Goal: Information Seeking & Learning: Learn about a topic

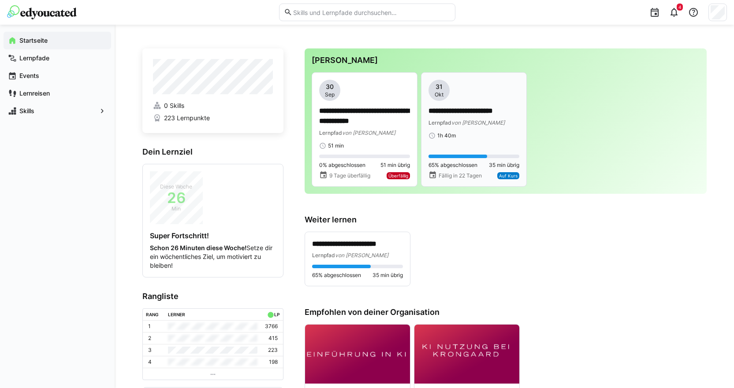
click at [466, 119] on span "von [PERSON_NAME]" at bounding box center [477, 122] width 53 height 7
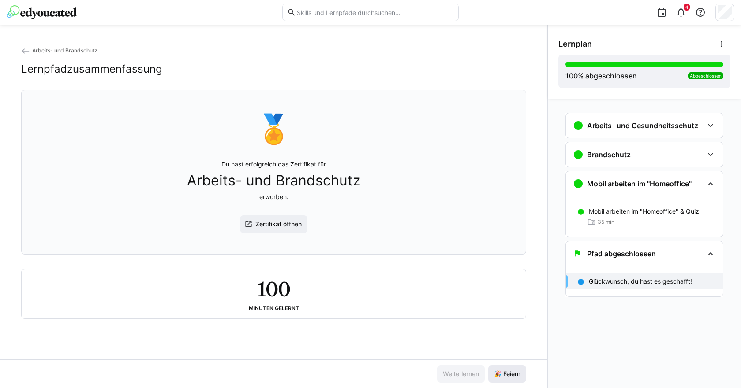
click at [502, 370] on span "🎉 Feiern" at bounding box center [506, 374] width 29 height 9
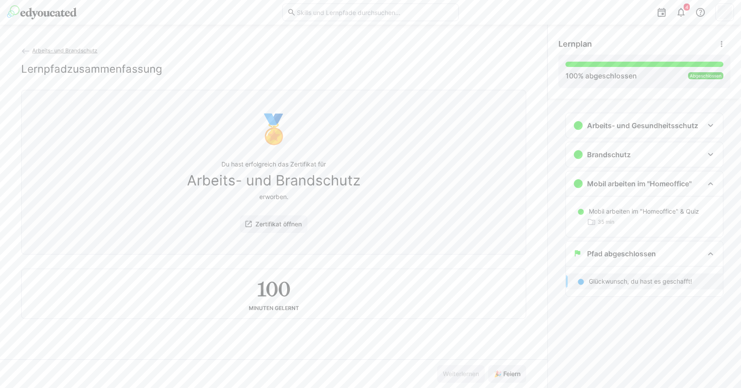
click at [45, 48] on span "Arbeits- und Brandschutz" at bounding box center [64, 50] width 65 height 7
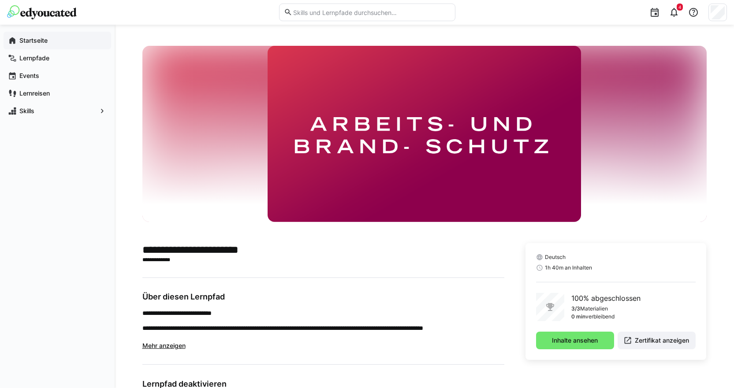
click at [31, 46] on div "Startseite" at bounding box center [58, 41] width 108 height 18
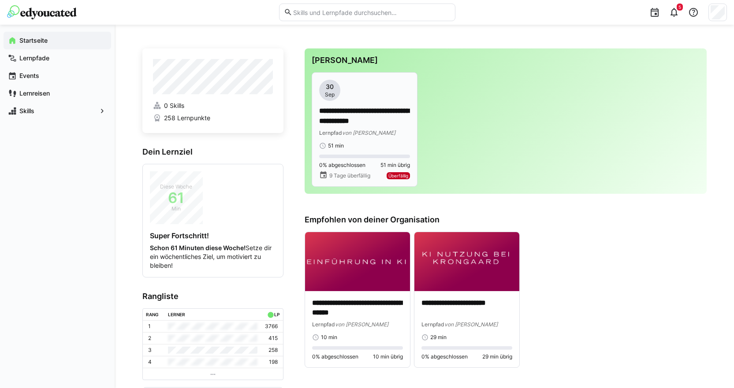
click at [384, 114] on p "**********" at bounding box center [364, 116] width 91 height 20
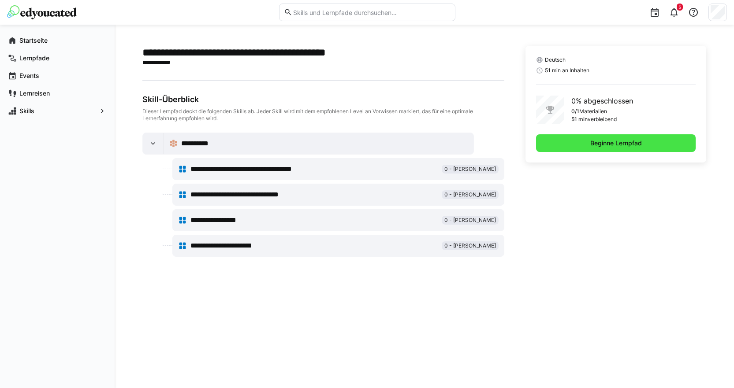
click at [579, 147] on span "Beginne Lernpfad" at bounding box center [616, 143] width 160 height 18
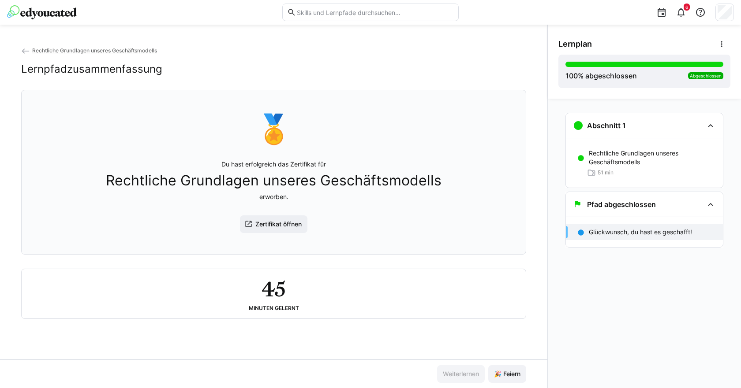
click at [112, 45] on div "Rechtliche Grundlagen unseres Geschäftsmodells Lernpfadzusammenfassung 🏅 Du has…" at bounding box center [273, 207] width 547 height 364
click at [115, 47] on span "Rechtliche Grundlagen unseres Geschäftsmodells" at bounding box center [94, 50] width 125 height 7
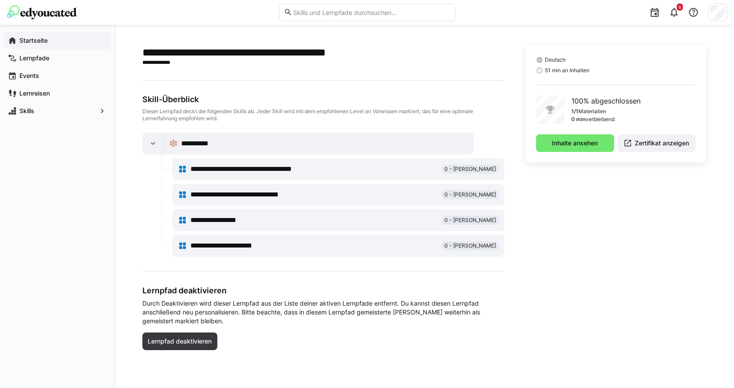
click at [43, 32] on div "Startseite" at bounding box center [58, 41] width 108 height 18
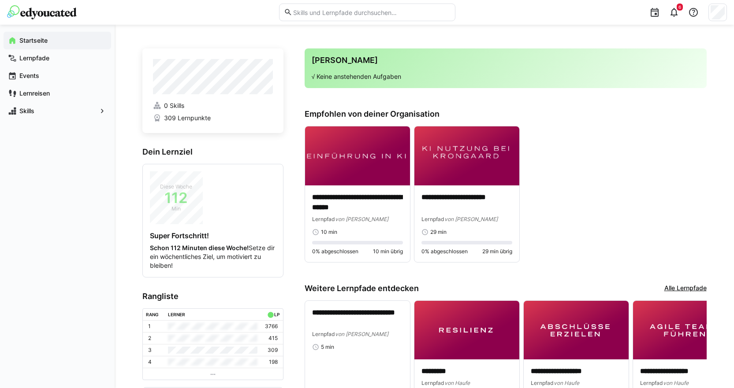
click at [49, 8] on img at bounding box center [42, 12] width 70 height 14
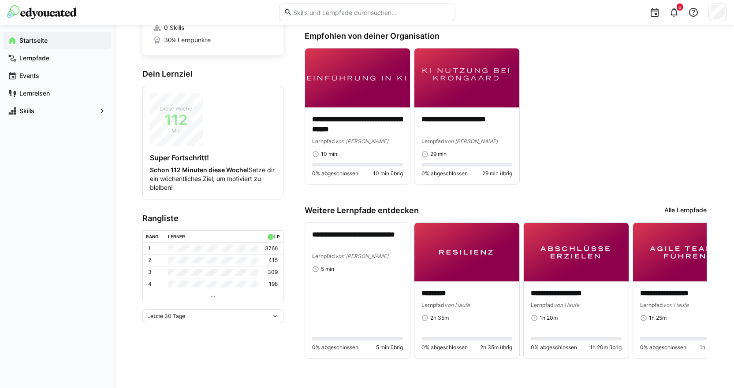
scroll to position [81, 0]
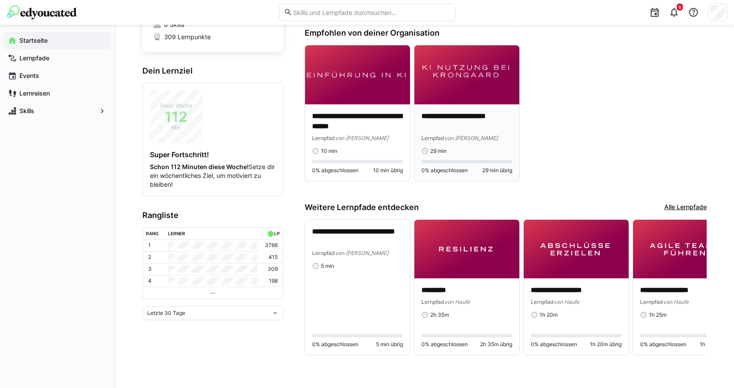
click at [488, 129] on p "**********" at bounding box center [466, 122] width 91 height 20
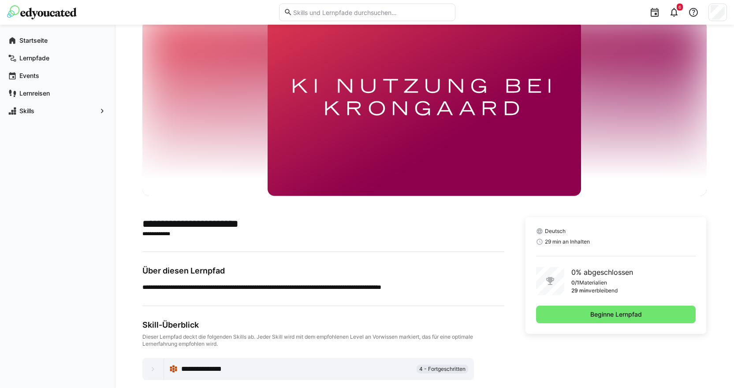
scroll to position [39, 0]
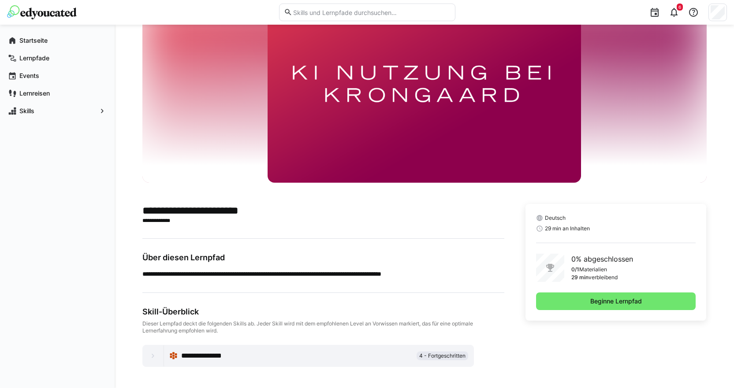
click at [611, 289] on div "Deutsch 29 min an Inhalten 0% abgeschlossen 0/1 Materialien 29 min verbleibend …" at bounding box center [616, 262] width 181 height 117
click at [602, 303] on span "Beginne Lernpfad" at bounding box center [616, 301] width 54 height 9
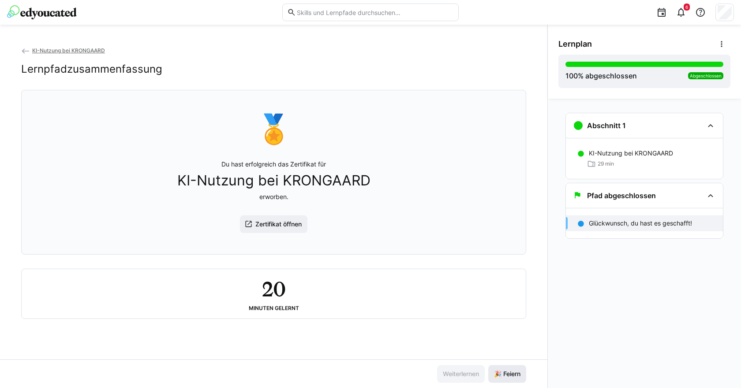
click at [498, 374] on span "🎉 Feiern" at bounding box center [506, 374] width 29 height 9
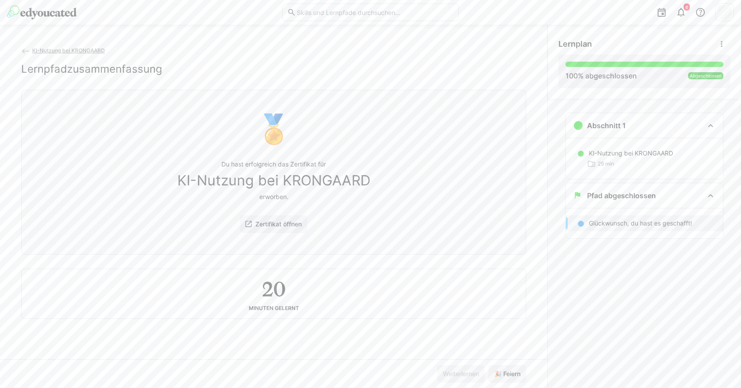
click at [52, 49] on span "KI-Nutzung bei KRONGAARD" at bounding box center [68, 50] width 73 height 7
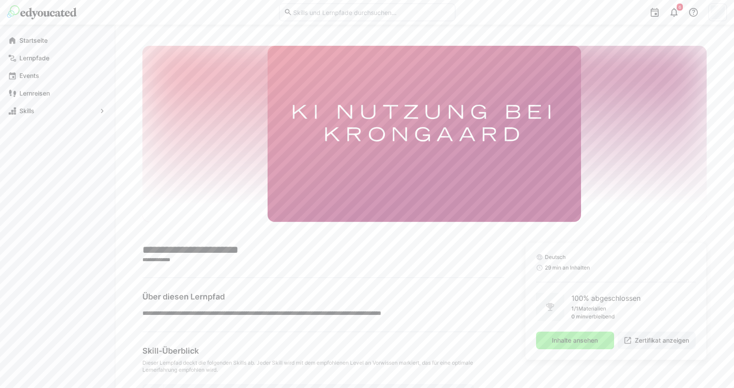
click at [54, 18] on img at bounding box center [42, 12] width 70 height 14
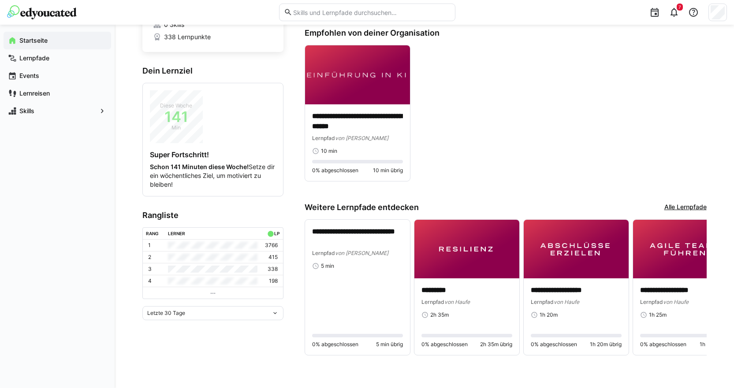
scroll to position [37, 0]
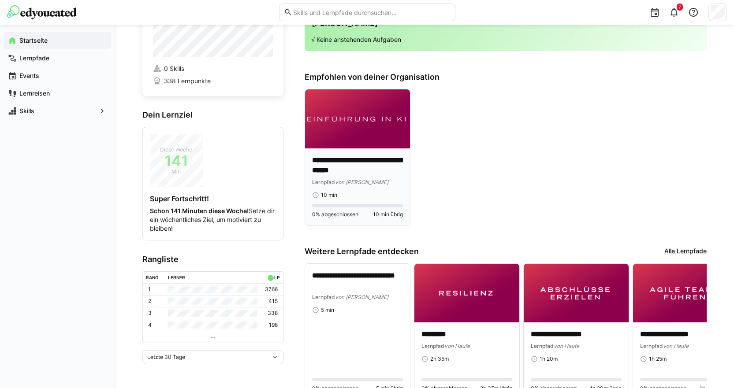
click at [316, 149] on div "**********" at bounding box center [357, 187] width 105 height 77
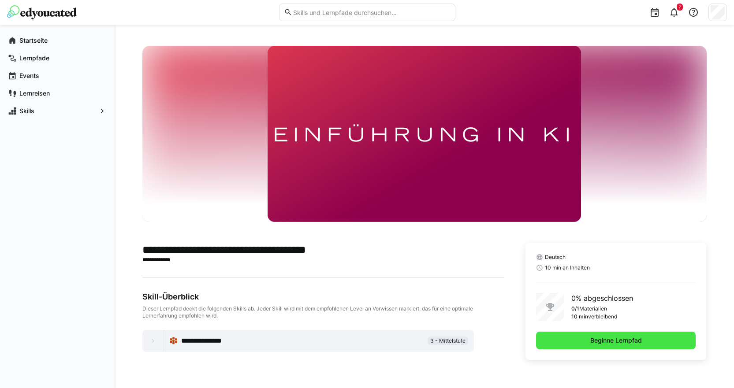
click at [560, 340] on span "Beginne Lernpfad" at bounding box center [616, 341] width 160 height 18
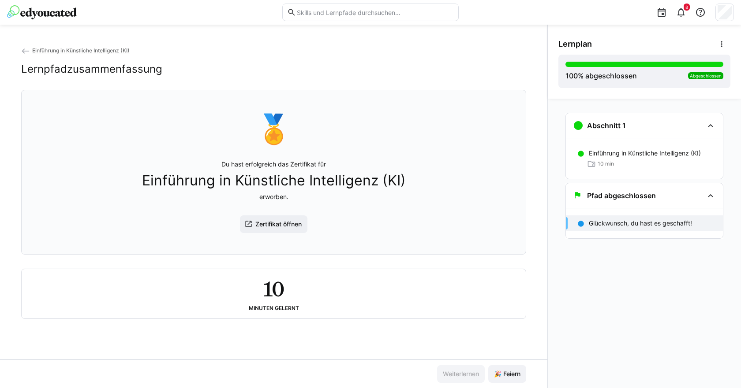
drag, startPoint x: 39, startPoint y: 16, endPoint x: 77, endPoint y: 19, distance: 38.0
click at [40, 16] on img at bounding box center [42, 12] width 70 height 14
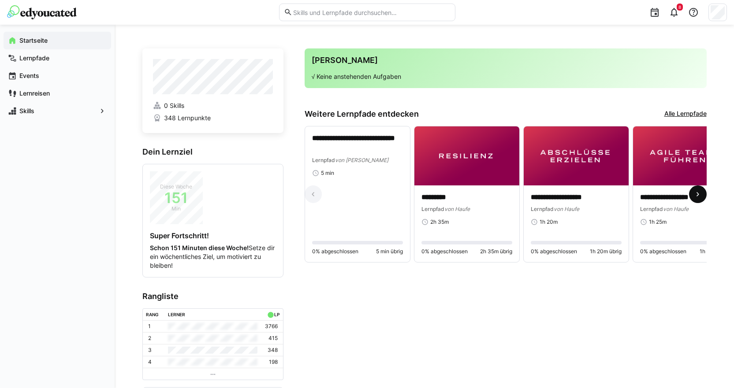
click at [697, 196] on eds-icon at bounding box center [697, 194] width 9 height 9
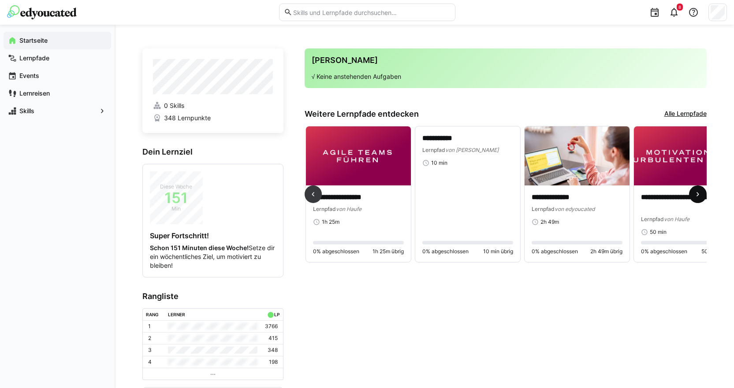
scroll to position [0, 328]
click at [697, 196] on eds-icon at bounding box center [697, 194] width 9 height 9
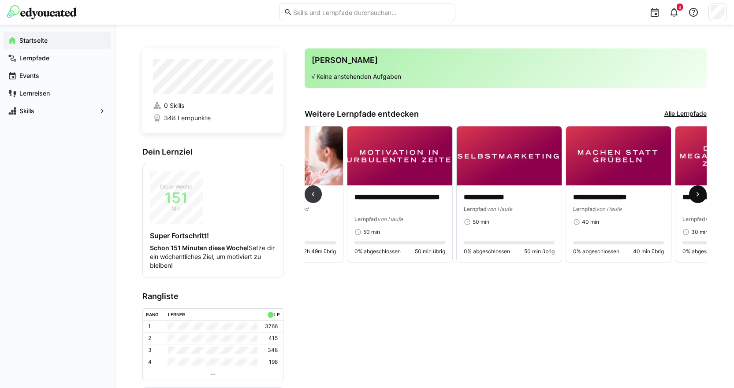
scroll to position [0, 656]
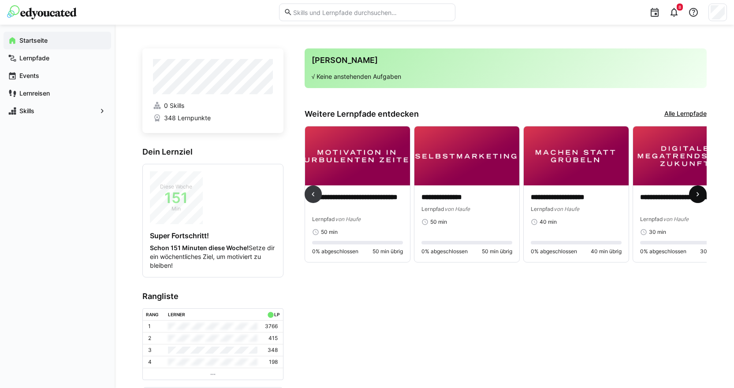
click at [697, 196] on eds-icon at bounding box center [697, 194] width 9 height 9
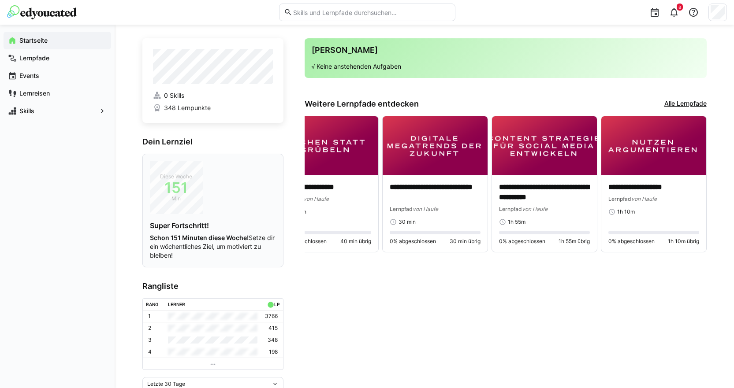
scroll to position [0, 0]
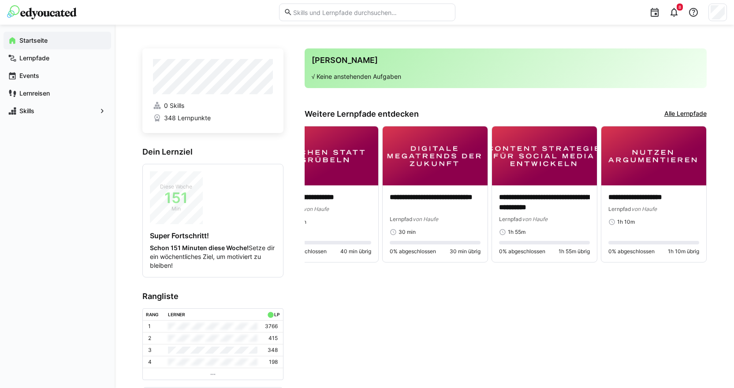
click at [686, 111] on link "Alle Lernpfade" at bounding box center [685, 114] width 42 height 10
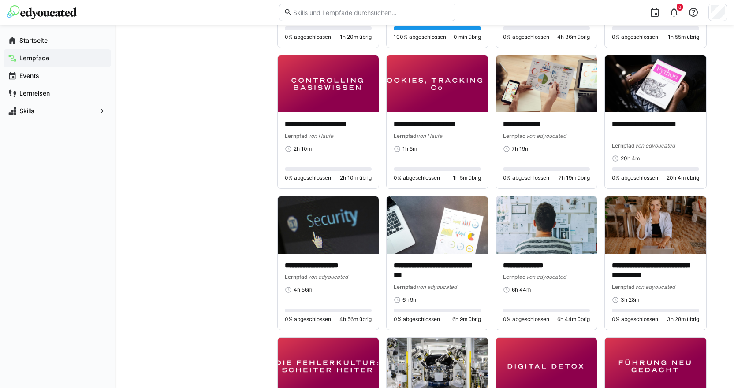
scroll to position [1367, 0]
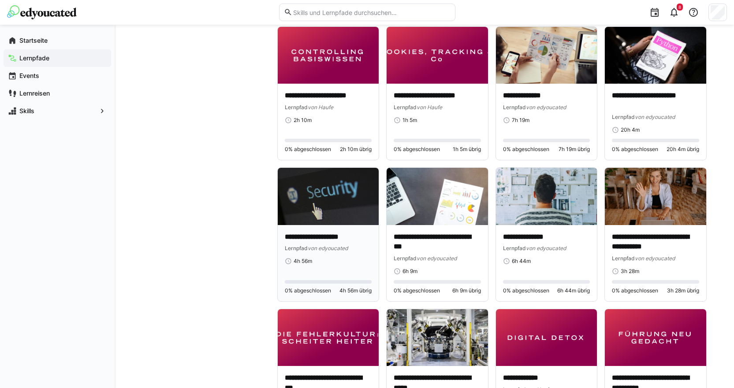
click at [309, 226] on div "**********" at bounding box center [328, 263] width 101 height 77
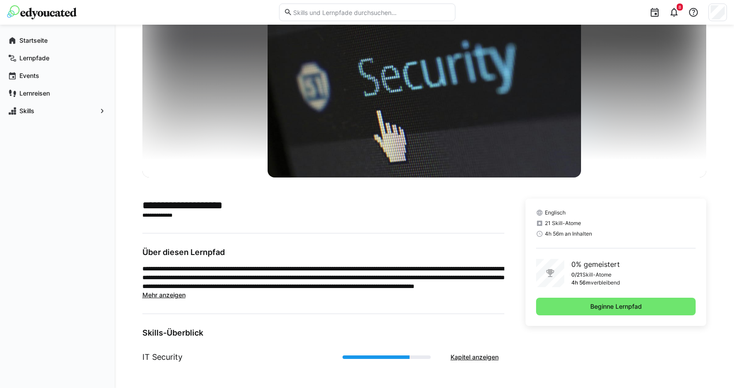
scroll to position [47, 0]
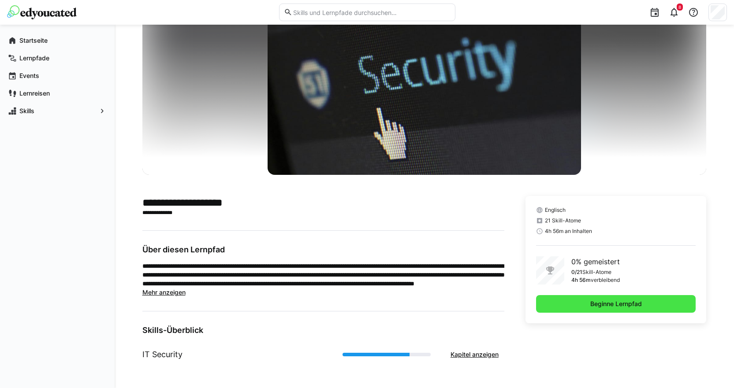
click at [607, 308] on span "Beginne Lernpfad" at bounding box center [616, 304] width 160 height 18
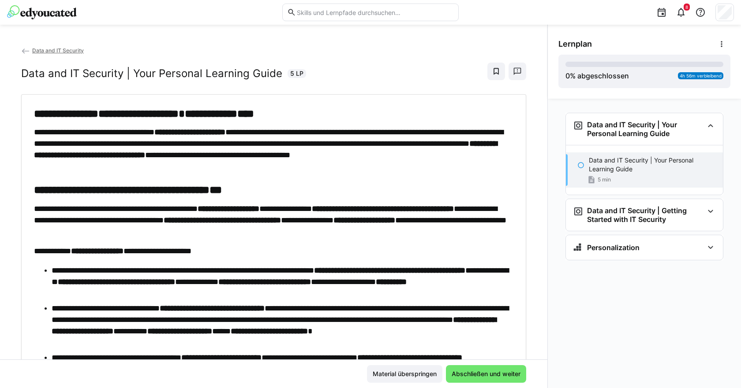
click at [56, 52] on span "Data and IT Security" at bounding box center [58, 50] width 52 height 7
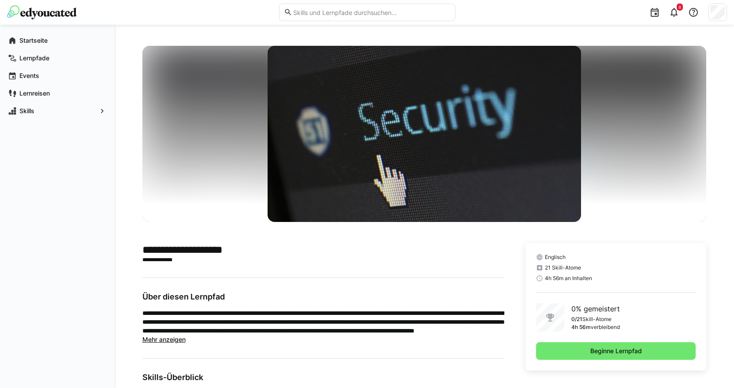
scroll to position [47, 0]
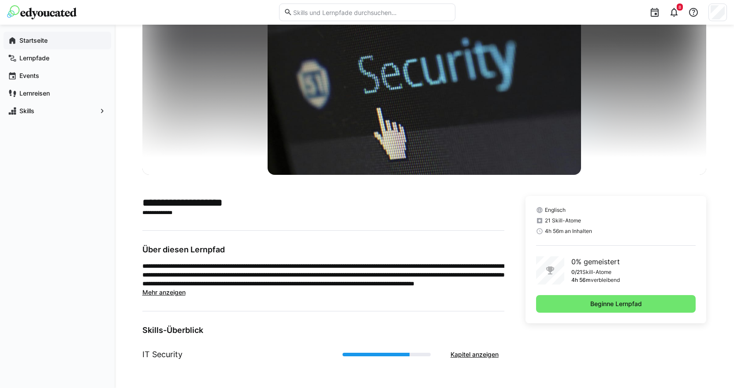
click at [0, 0] on app-navigation-label "Startseite" at bounding box center [0, 0] width 0 height 0
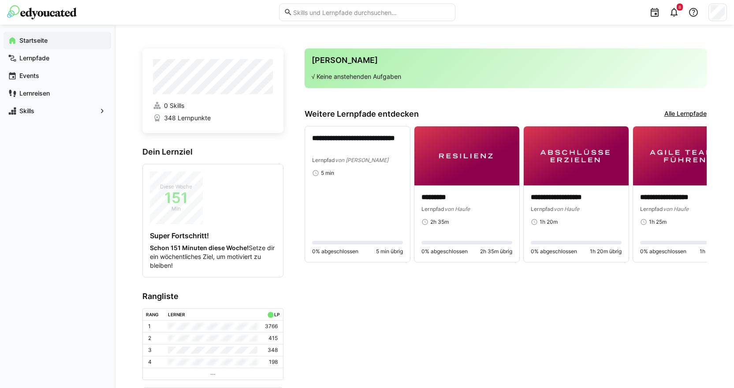
click at [53, 10] on img at bounding box center [42, 12] width 70 height 14
click at [670, 115] on link "Alle Lernpfade" at bounding box center [685, 114] width 42 height 10
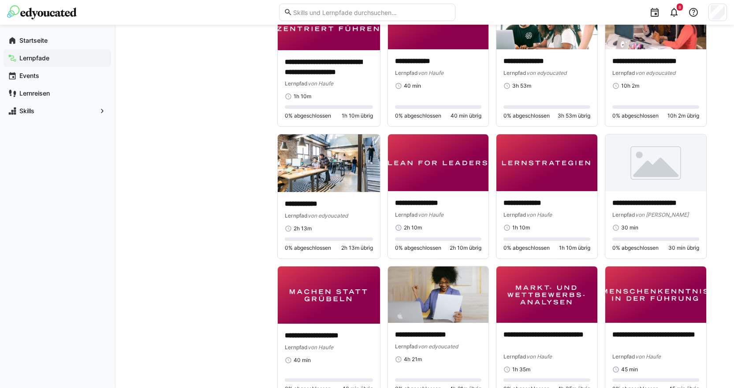
scroll to position [4277, 0]
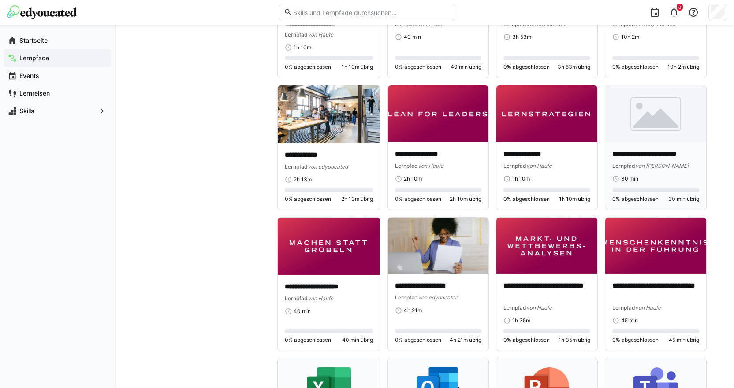
click at [669, 134] on img at bounding box center [655, 114] width 101 height 57
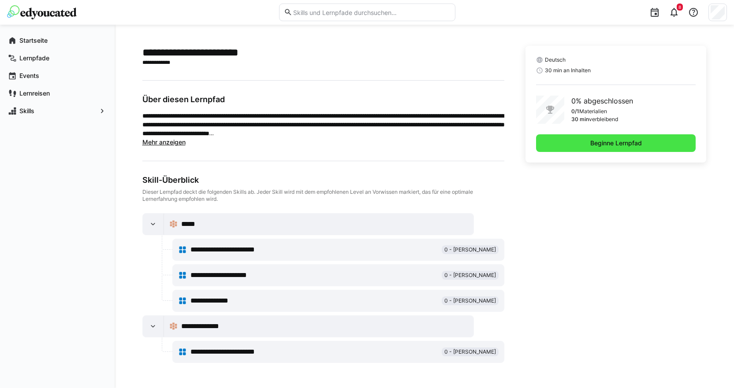
click at [589, 142] on span "Beginne Lernpfad" at bounding box center [616, 143] width 54 height 9
